Goal: Obtain resource: Obtain resource

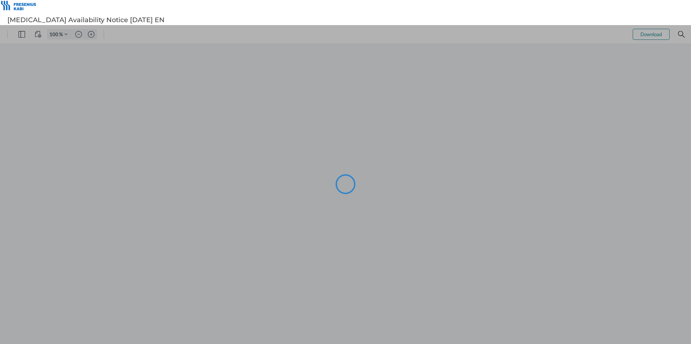
type input "102"
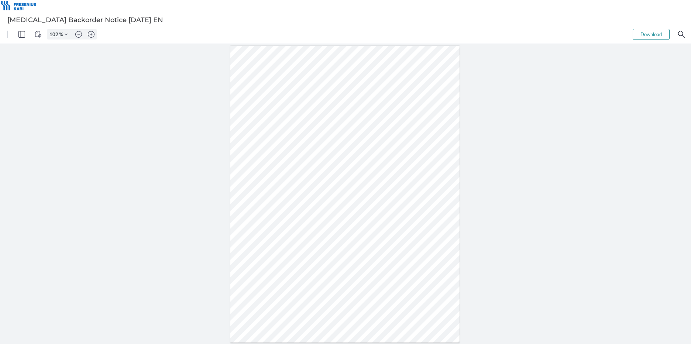
click at [608, 272] on div at bounding box center [345, 194] width 691 height 300
